Goal: Navigation & Orientation: Understand site structure

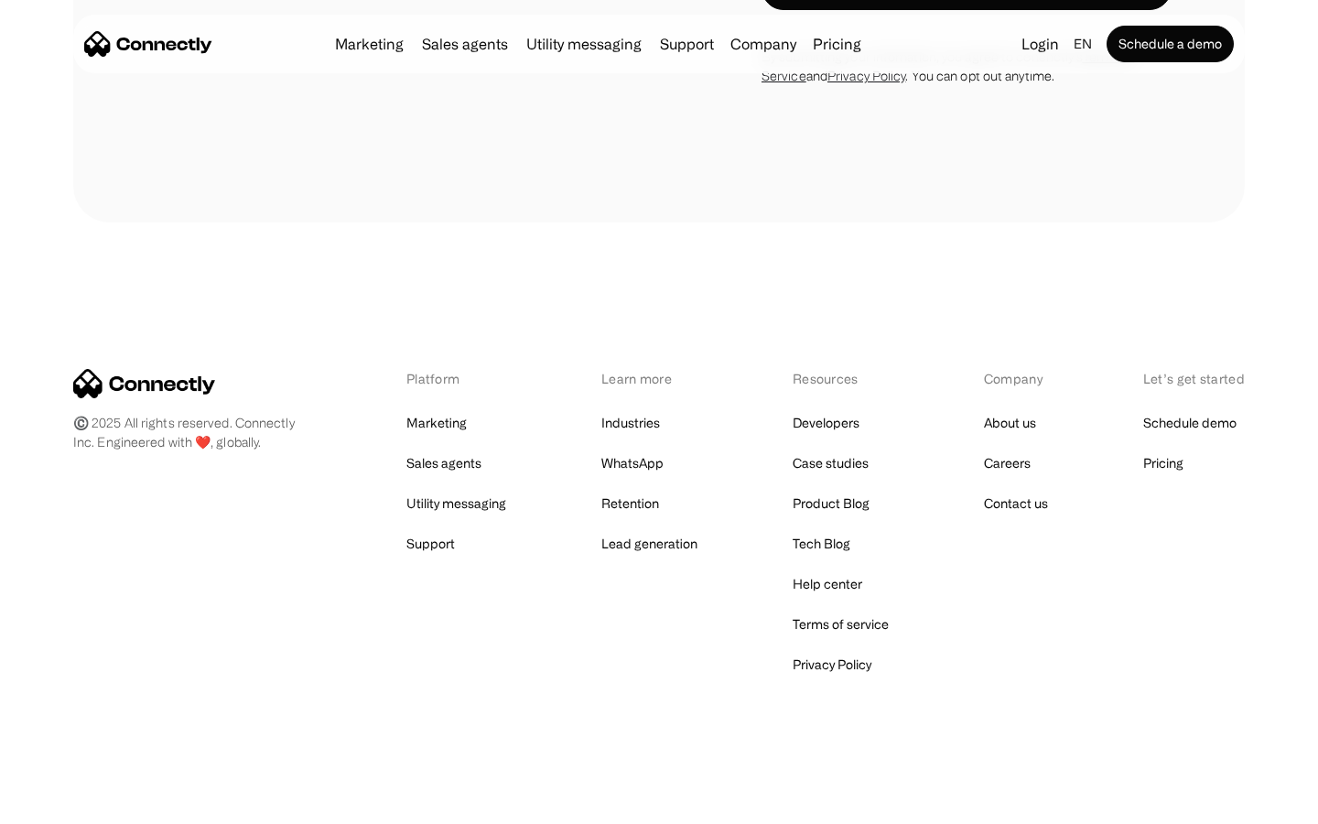
scroll to position [6160, 0]
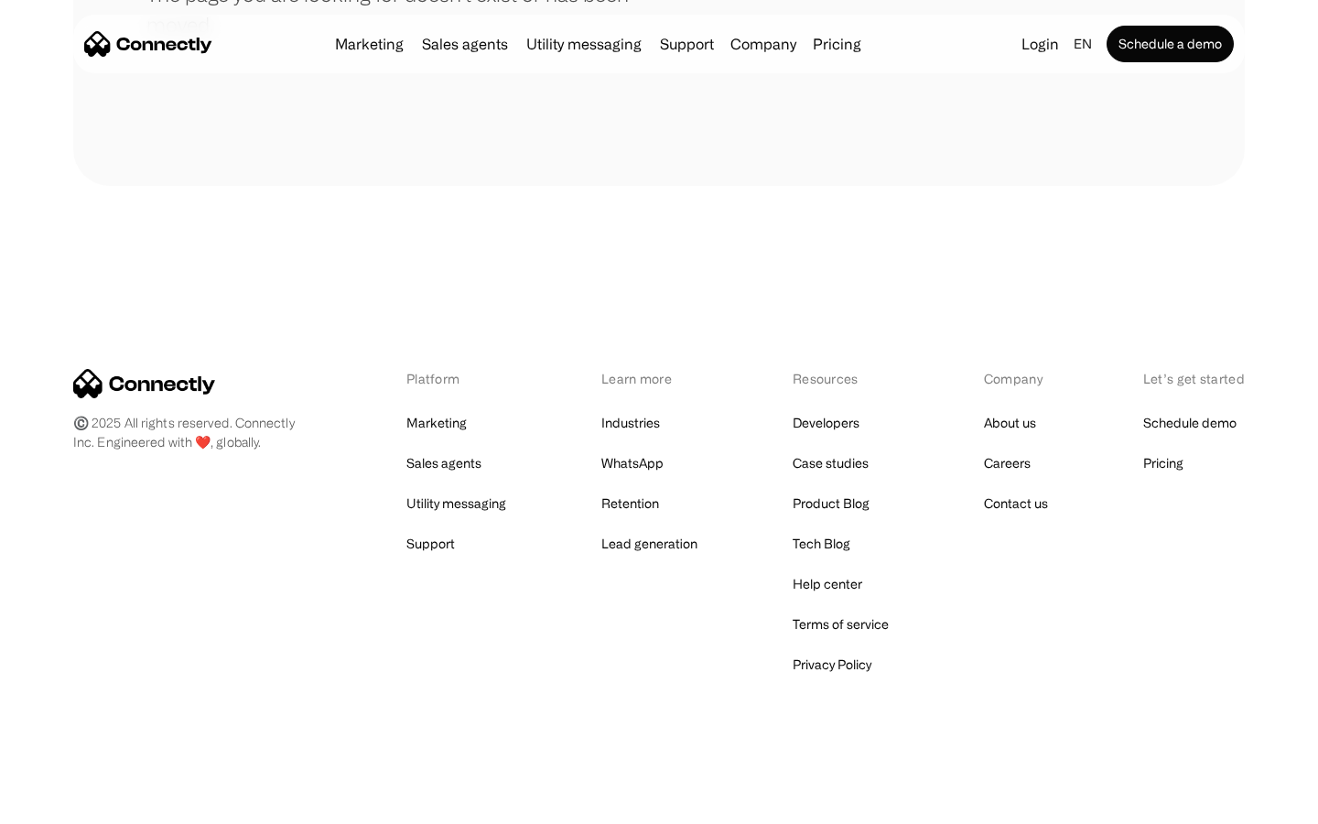
scroll to position [334, 0]
